Goal: Task Accomplishment & Management: Manage account settings

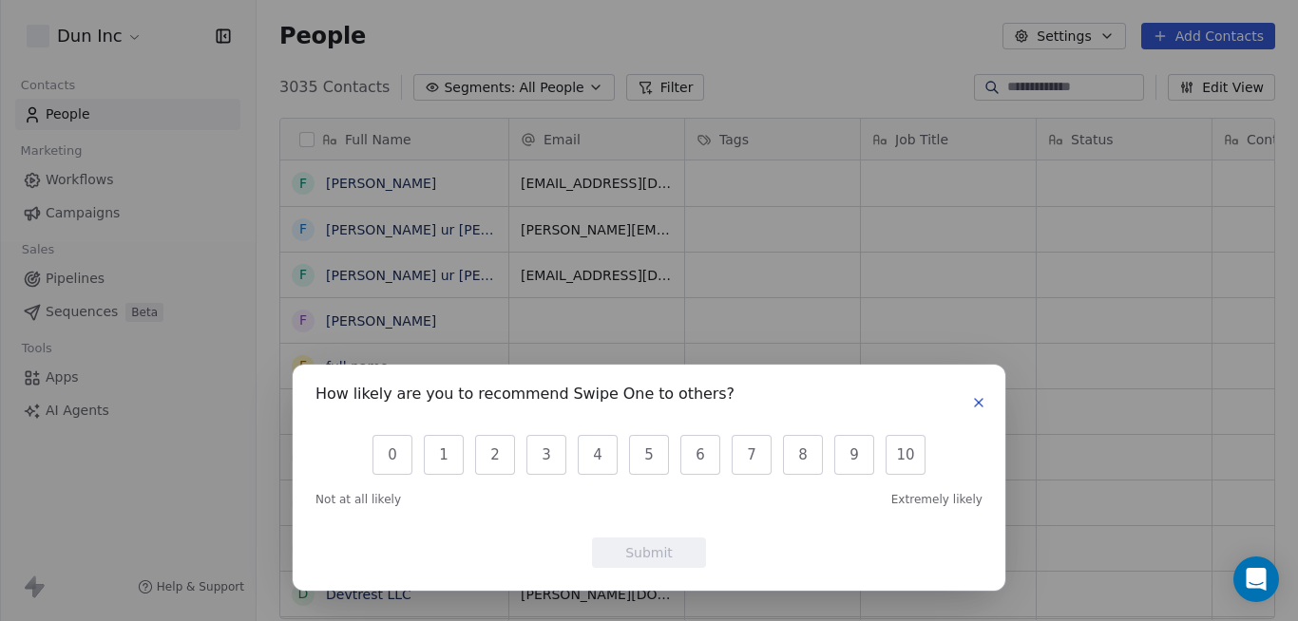
scroll to position [532, 1027]
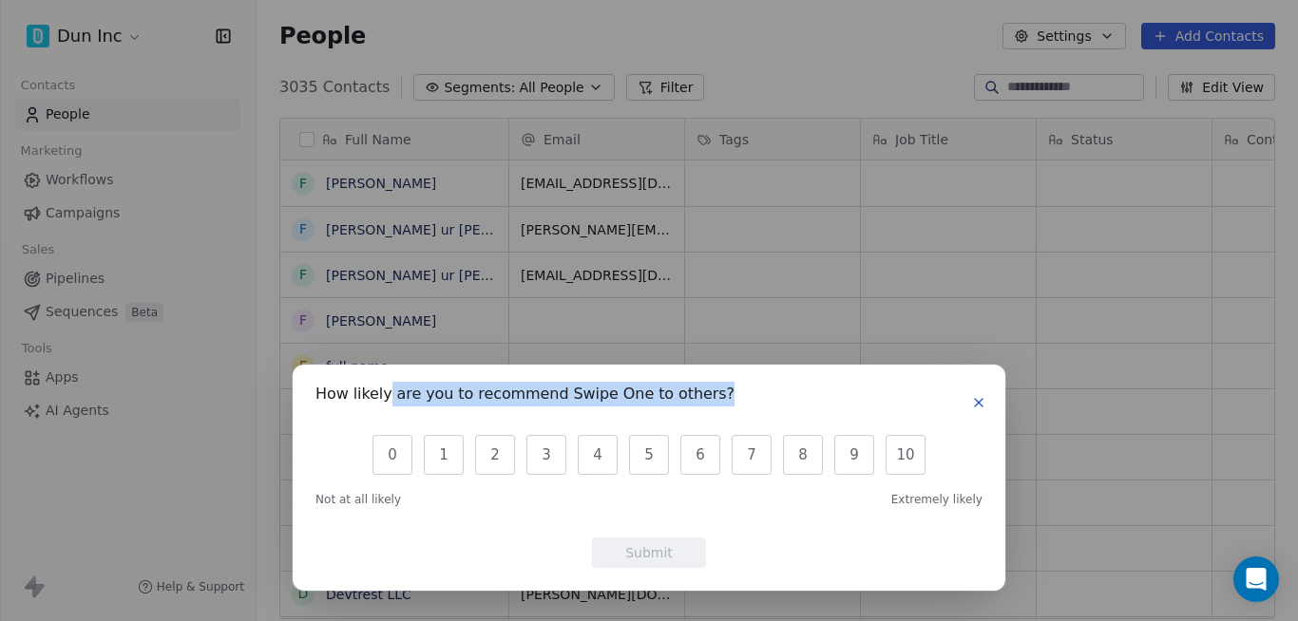
drag, startPoint x: 387, startPoint y: 395, endPoint x: 718, endPoint y: 401, distance: 331.6
click at [709, 401] on div "How likely are you to recommend Swipe One to others?" at bounding box center [648, 403] width 667 height 30
click at [737, 400] on div "How likely are you to recommend Swipe One to others?" at bounding box center [648, 403] width 667 height 30
drag, startPoint x: 697, startPoint y: 402, endPoint x: 309, endPoint y: 385, distance: 388.9
click at [309, 385] on div "How likely are you to recommend Swipe One to others? 0 1 2 3 4 5 6 7 8 9 10 Not…" at bounding box center [649, 478] width 712 height 226
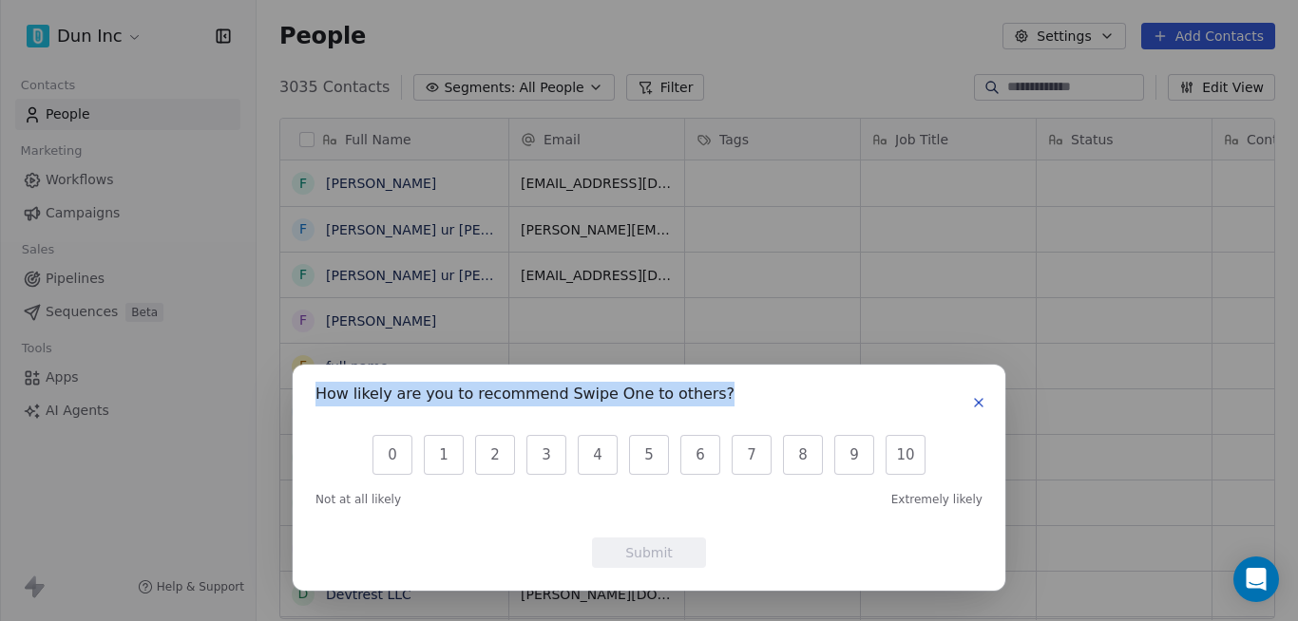
click at [737, 398] on div "How likely are you to recommend Swipe One to others?" at bounding box center [648, 403] width 667 height 30
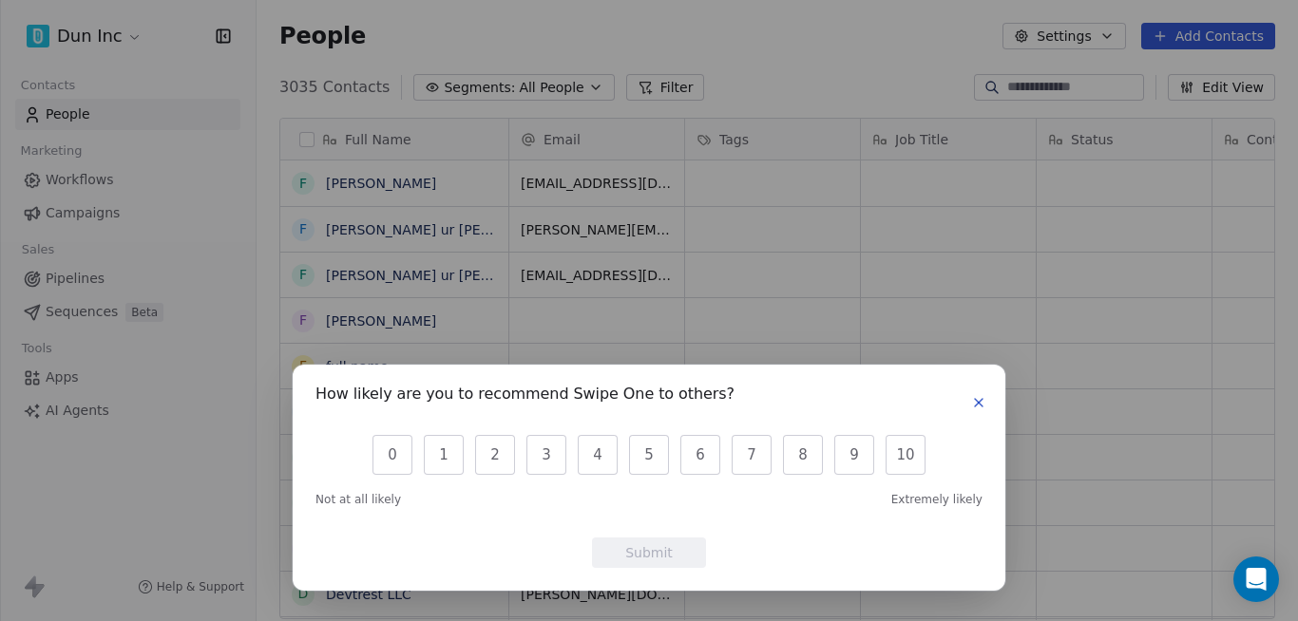
click at [981, 410] on icon "button" at bounding box center [978, 402] width 15 height 15
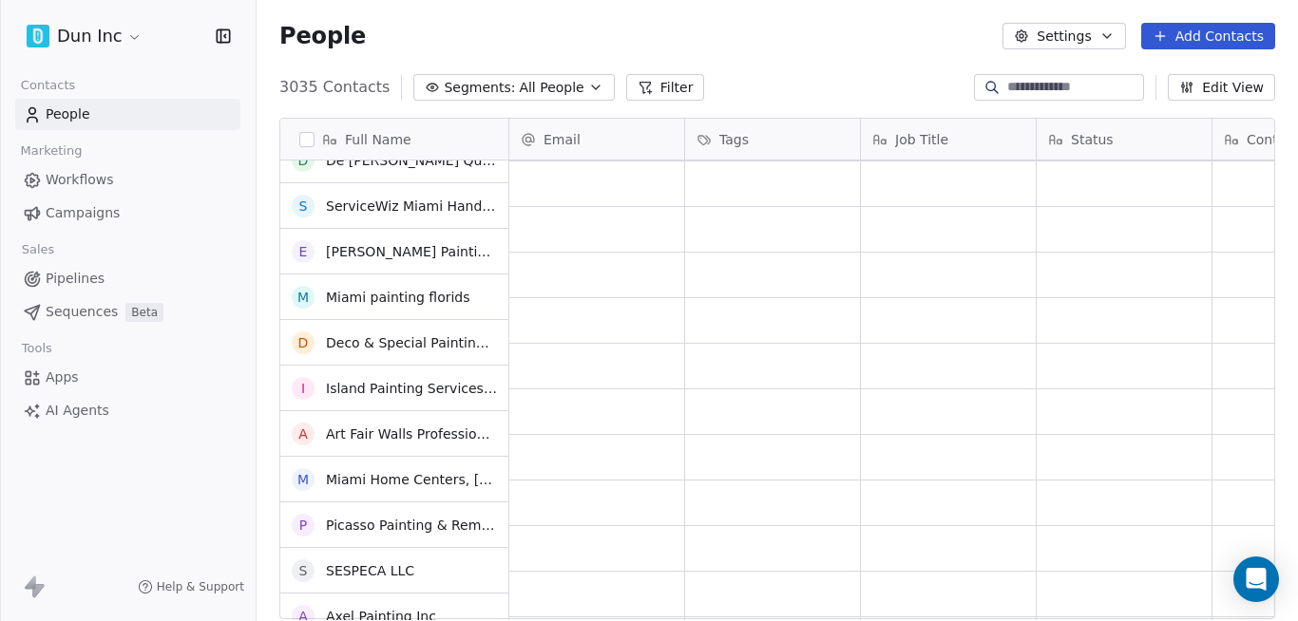
scroll to position [2736, 0]
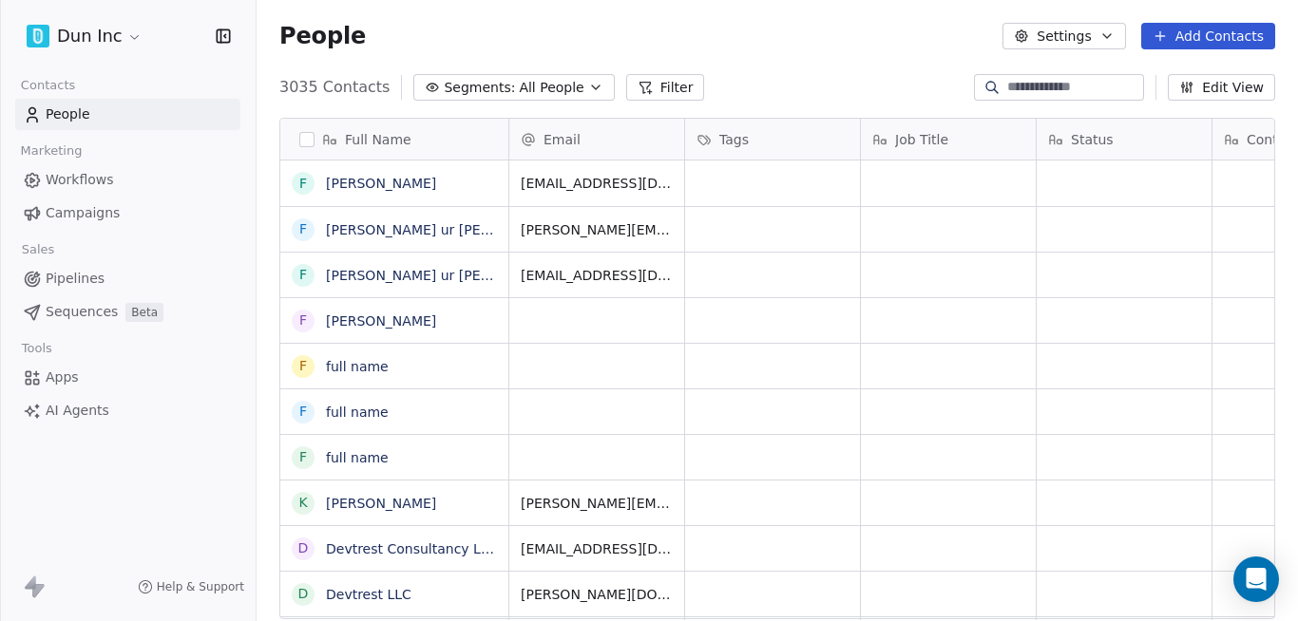
click at [116, 32] on html "Dun Inc Contacts People Marketing Workflows Campaigns Sales Pipelines Sequences…" at bounding box center [649, 310] width 1298 height 621
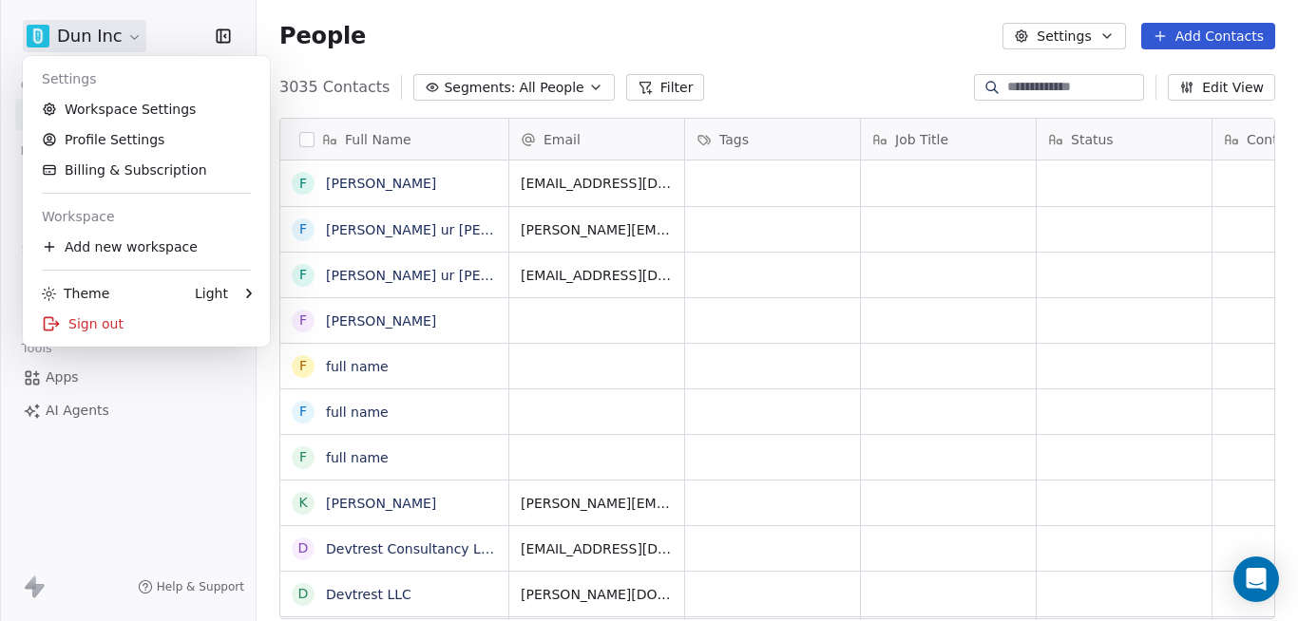
click at [116, 32] on html "Dun Inc Contacts People Marketing Workflows Campaigns Sales Pipelines Sequences…" at bounding box center [649, 310] width 1298 height 621
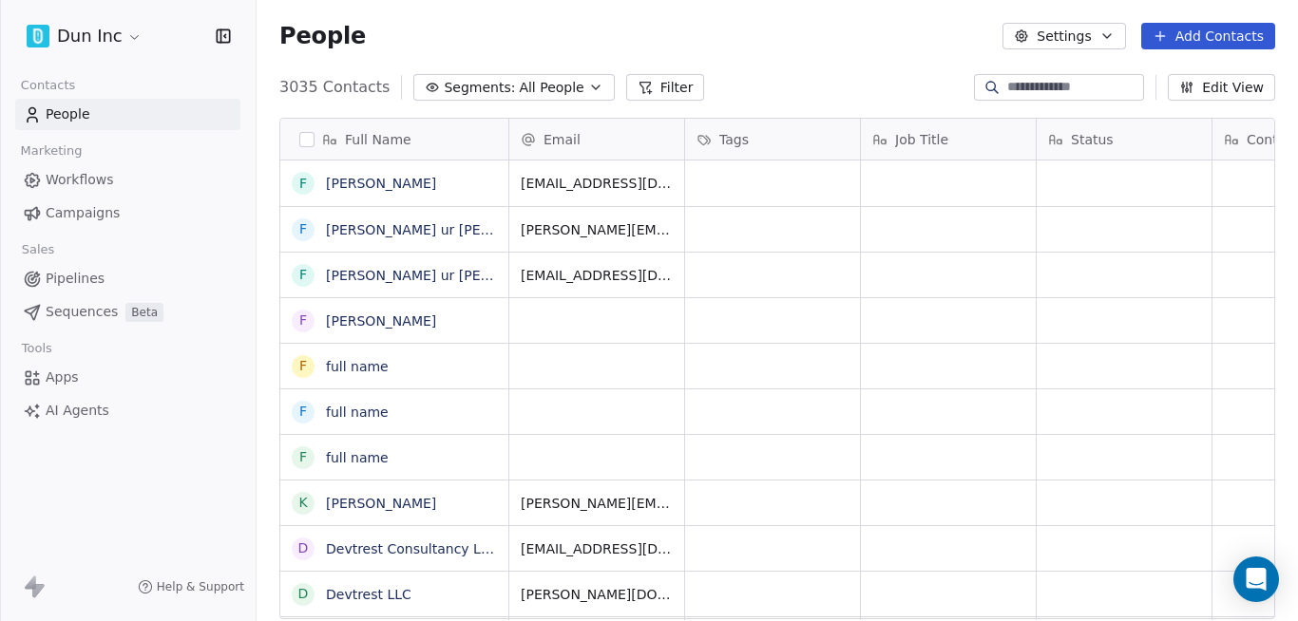
click at [221, 35] on icon "button" at bounding box center [221, 35] width 0 height 12
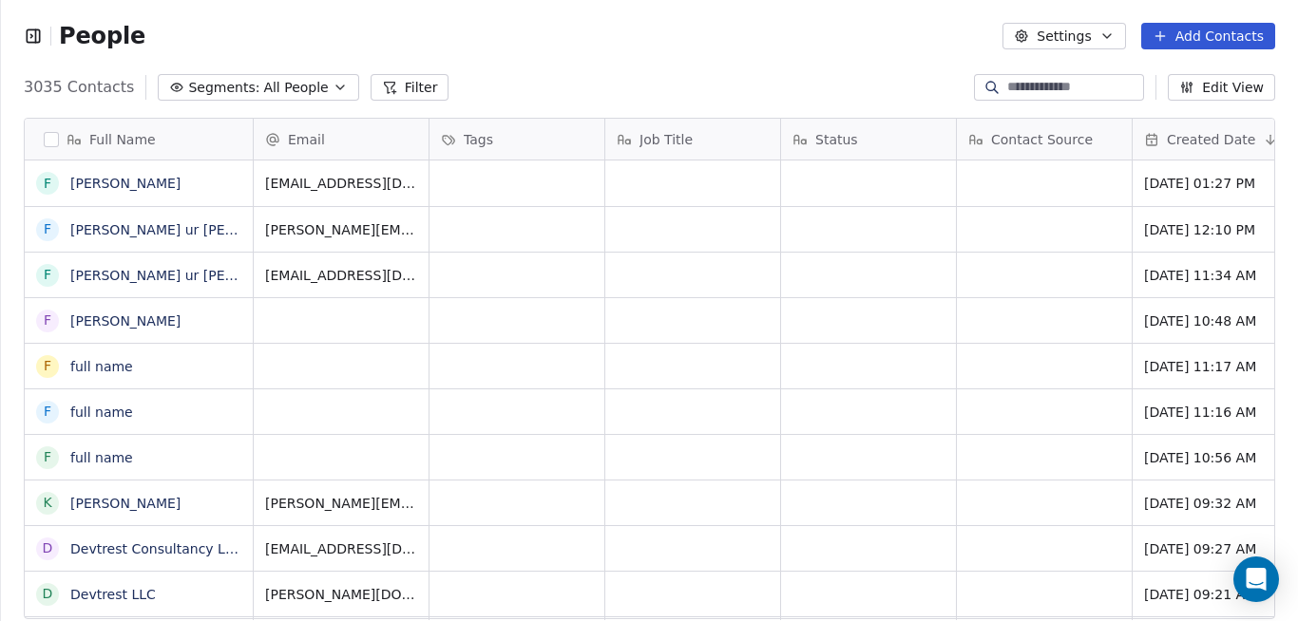
click at [36, 40] on icon "button" at bounding box center [36, 35] width 0 height 12
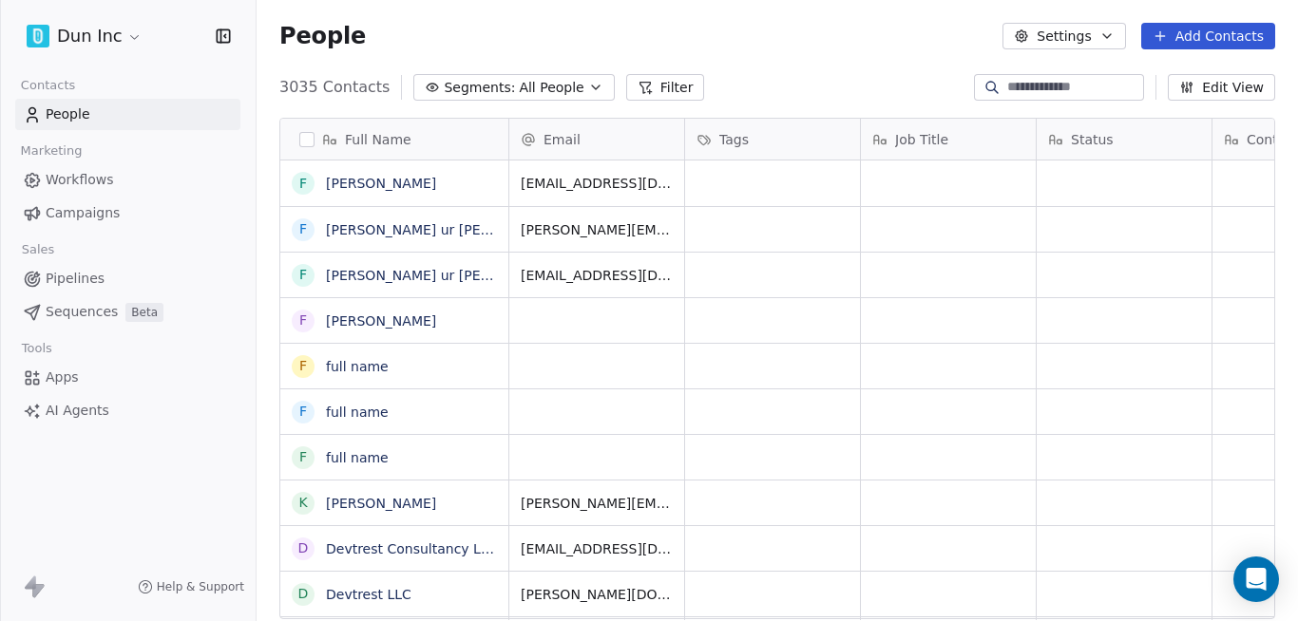
click at [102, 36] on html "Dun Inc Contacts People Marketing Workflows Campaigns Sales Pipelines Sequences…" at bounding box center [649, 310] width 1298 height 621
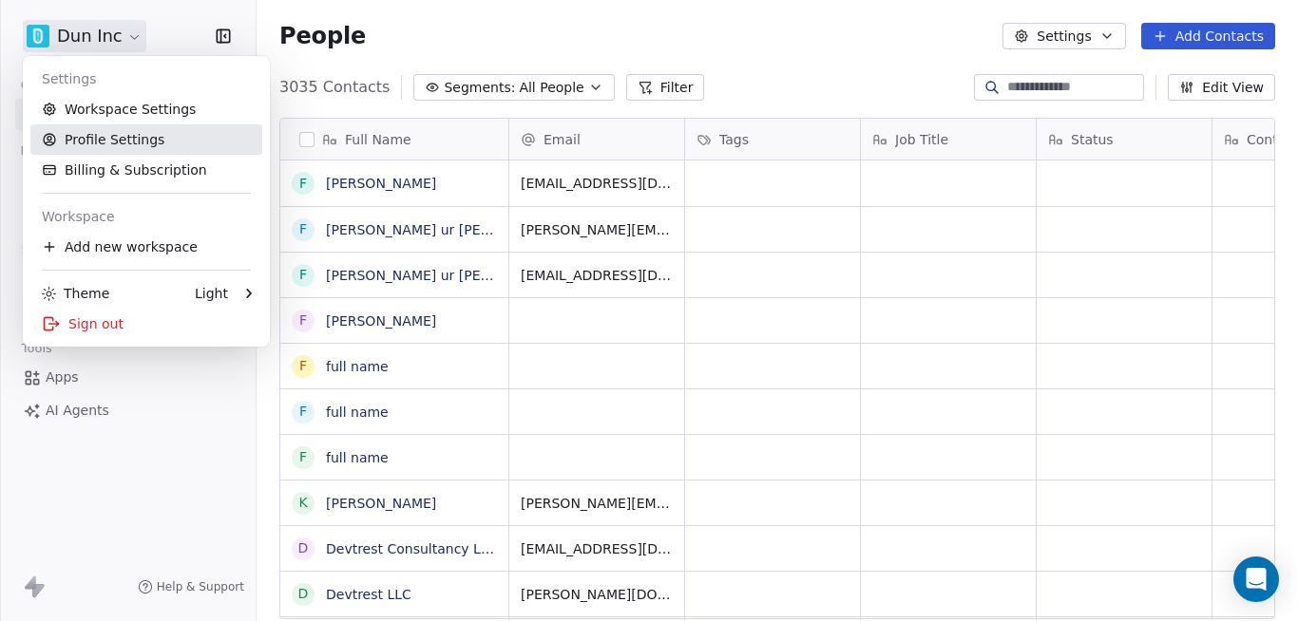
click at [138, 144] on link "Profile Settings" at bounding box center [146, 139] width 232 height 30
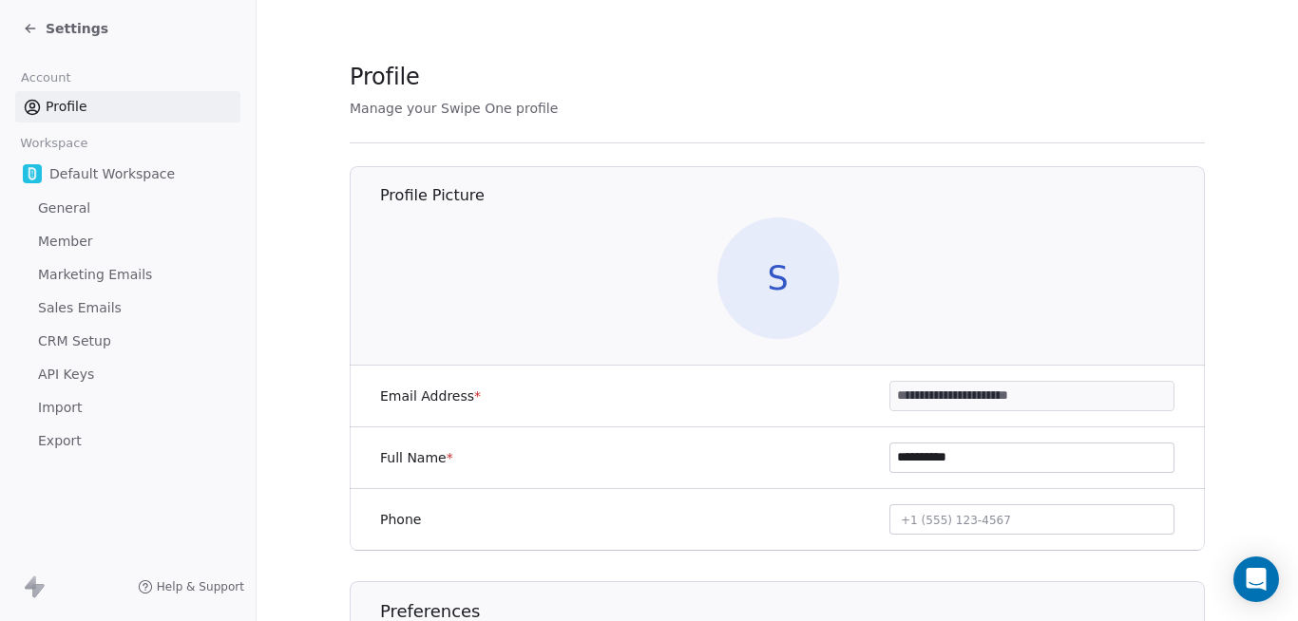
click at [1080, 391] on input "**********" at bounding box center [1031, 396] width 283 height 28
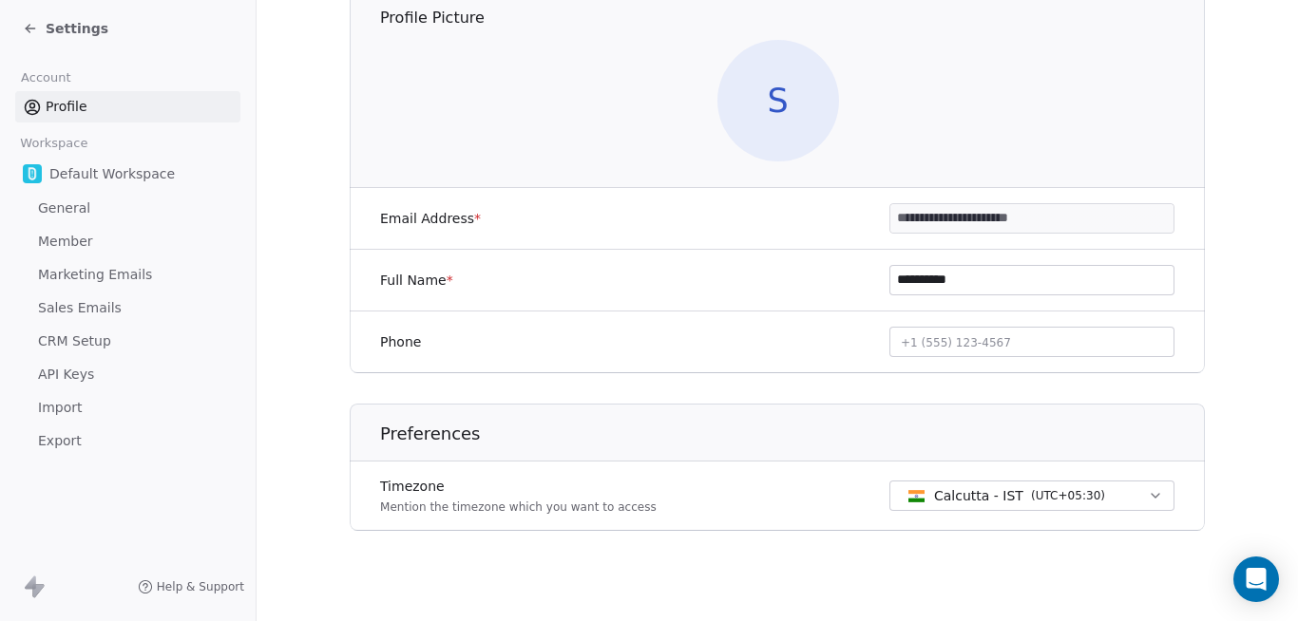
scroll to position [179, 0]
click at [55, 26] on span "Settings" at bounding box center [77, 28] width 63 height 19
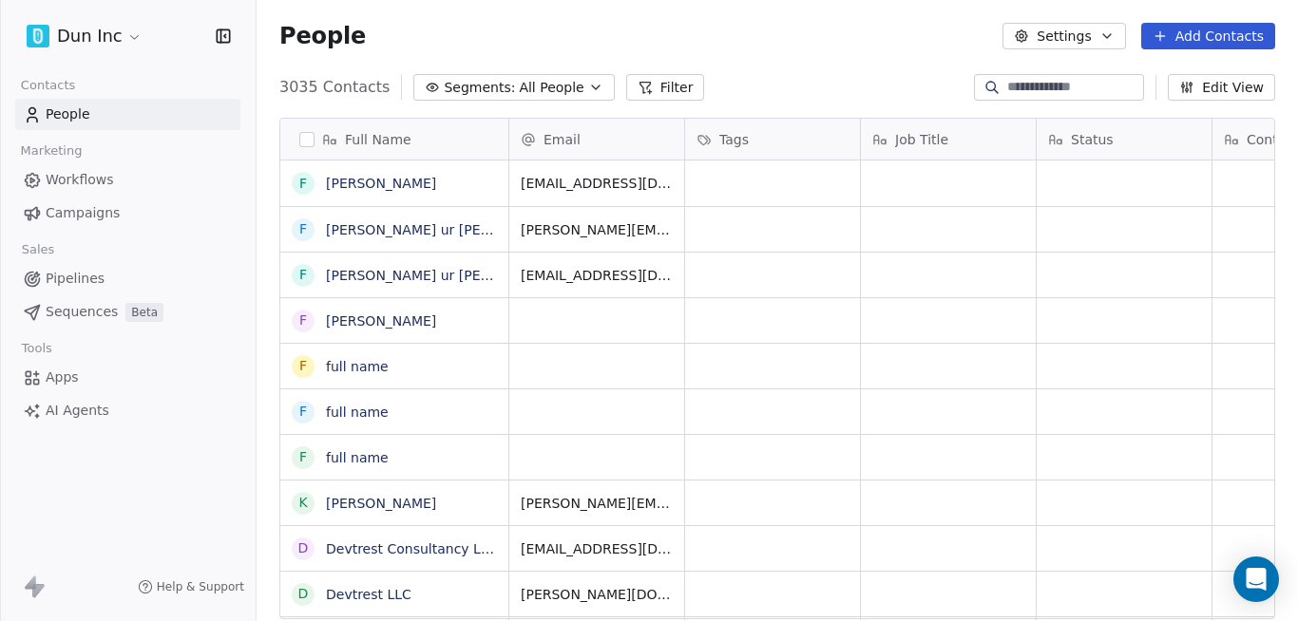
click at [645, 47] on div "People Settings Add Contacts" at bounding box center [777, 36] width 996 height 27
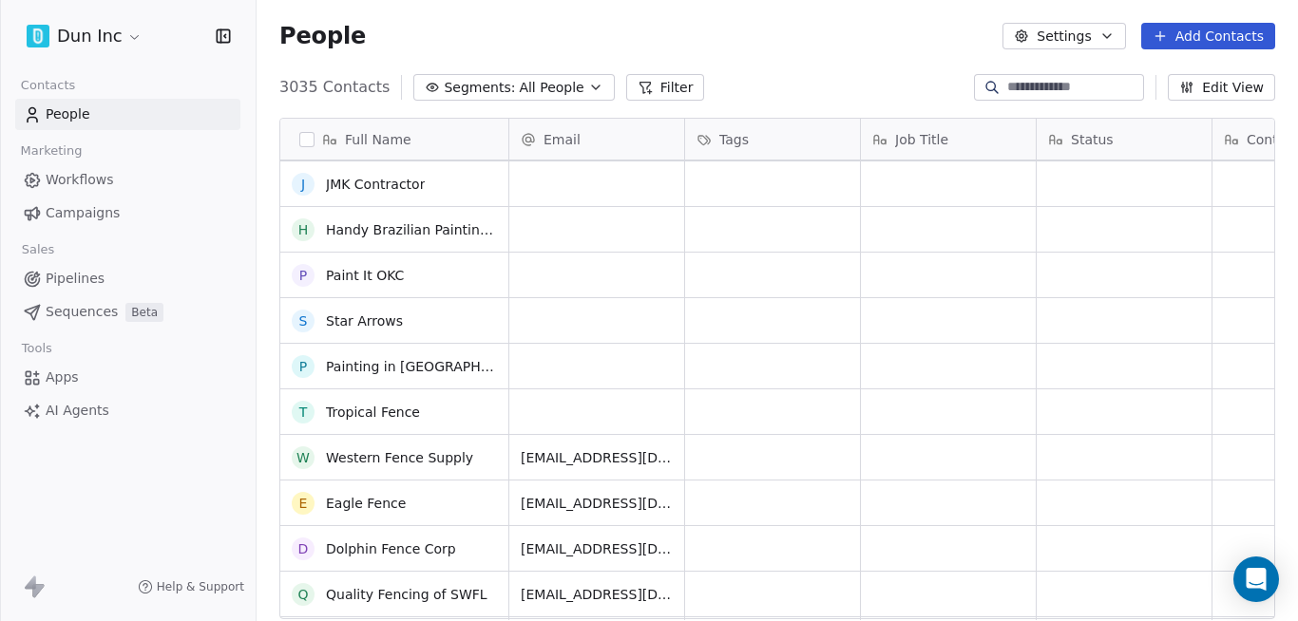
scroll to position [4332, 0]
